Goal: Navigation & Orientation: Find specific page/section

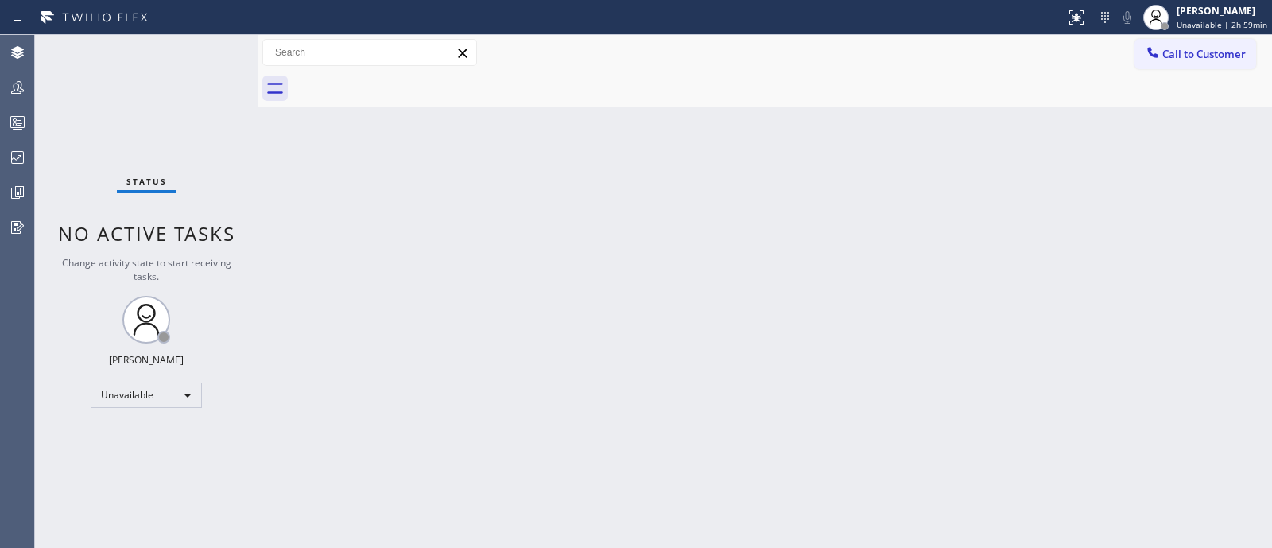
click at [1071, 379] on div "Back to Dashboard Change Sender ID Customers Technicians Select a contact Outbo…" at bounding box center [765, 291] width 1014 height 513
drag, startPoint x: 1020, startPoint y: 506, endPoint x: 819, endPoint y: 572, distance: 211.9
click at [819, 547] on html "Status report No issues detected If you experience an issue, please download th…" at bounding box center [636, 274] width 1272 height 548
click at [1191, 309] on div "Back to Dashboard Change Sender ID Customers Technicians Select a contact Outbo…" at bounding box center [765, 291] width 1014 height 513
click at [1227, 323] on div "Back to Dashboard Change Sender ID Customers Technicians Select a contact Outbo…" at bounding box center [765, 291] width 1014 height 513
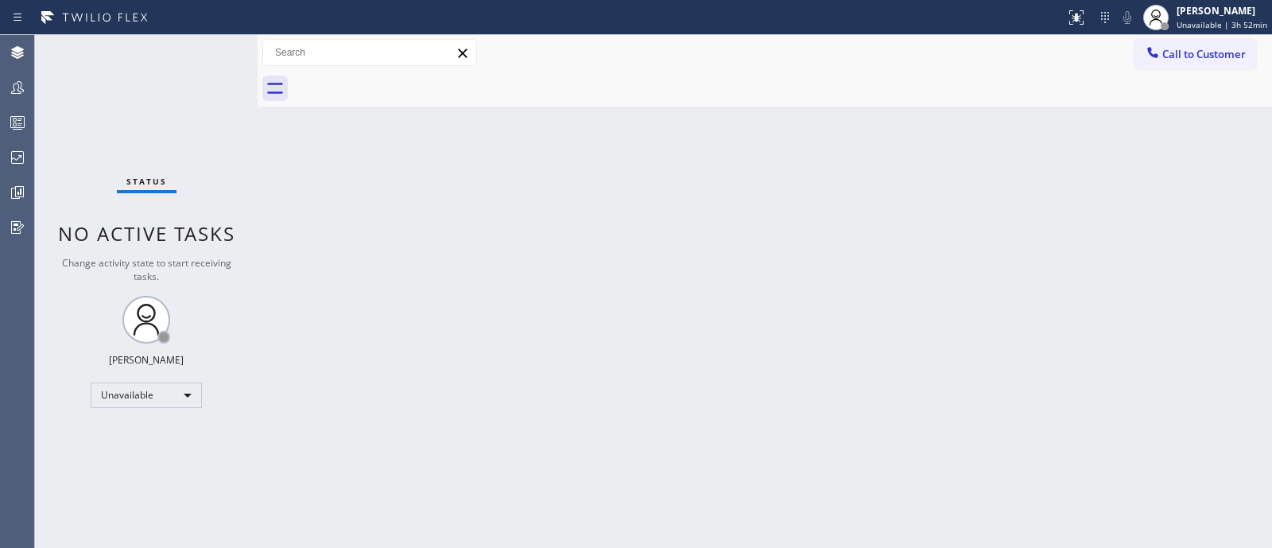
click at [1134, 242] on div "Back to Dashboard Change Sender ID Customers Technicians Select a contact Outbo…" at bounding box center [765, 291] width 1014 height 513
click at [1139, 346] on div "Back to Dashboard Change Sender ID Customers Technicians Select a contact Outbo…" at bounding box center [765, 291] width 1014 height 513
click at [1135, 115] on div "Back to Dashboard Change Sender ID Customers Technicians Select a contact Outbo…" at bounding box center [765, 291] width 1014 height 513
click at [1164, 164] on div "Back to Dashboard Change Sender ID Customers Technicians Select a contact Outbo…" at bounding box center [765, 291] width 1014 height 513
click at [14, 155] on icon at bounding box center [17, 157] width 19 height 19
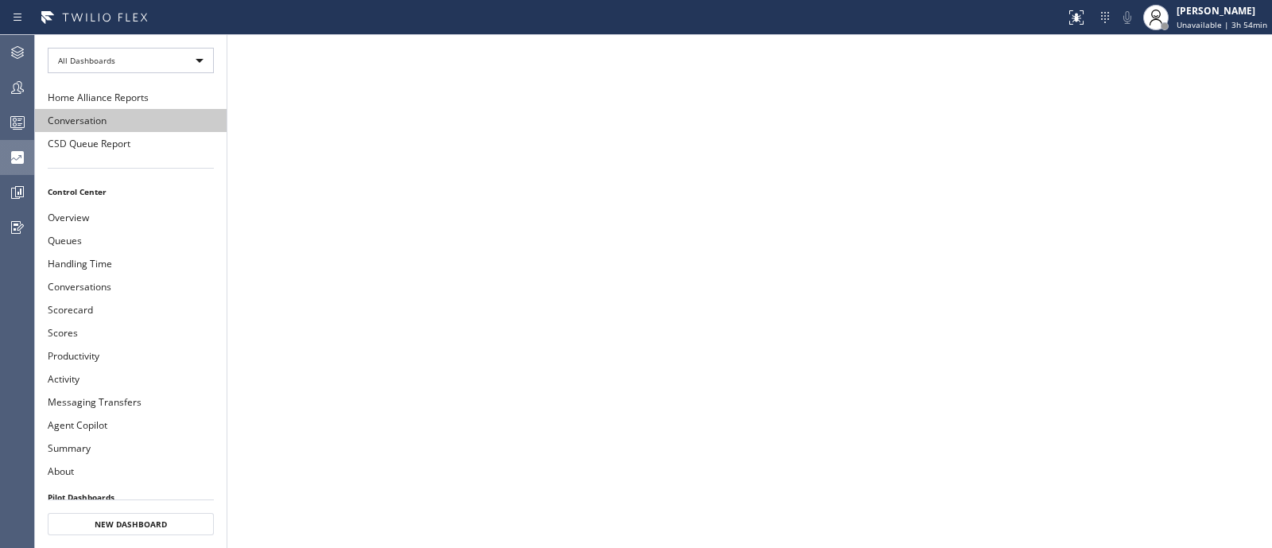
click at [100, 109] on button "Conversation" at bounding box center [131, 120] width 192 height 23
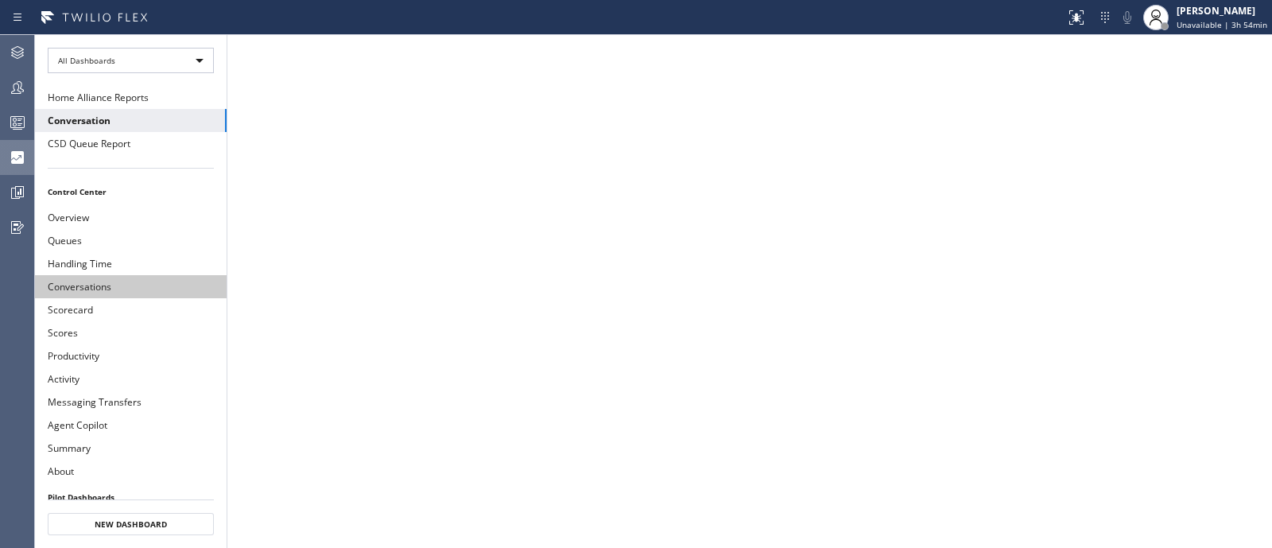
click at [116, 282] on button "Conversations" at bounding box center [131, 286] width 192 height 23
